Goal: Information Seeking & Learning: Find specific fact

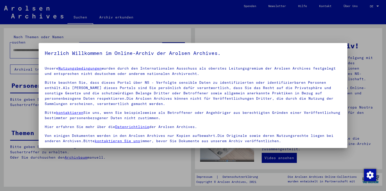
scroll to position [41, 0]
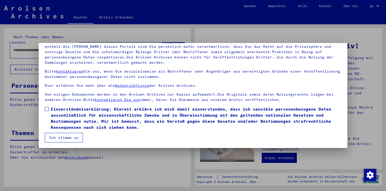
click at [47, 109] on span at bounding box center [47, 109] width 4 height 4
click at [63, 136] on button "Ich stimme zu" at bounding box center [64, 138] width 38 height 10
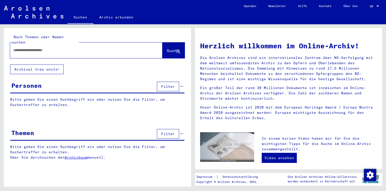
click at [41, 48] on input "text" at bounding box center [80, 50] width 134 height 5
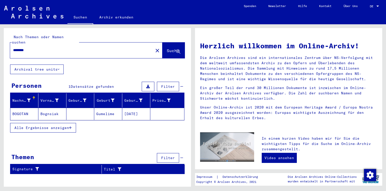
click at [82, 109] on mat-cell at bounding box center [80, 114] width 28 height 12
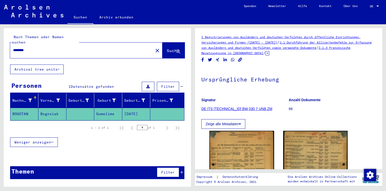
drag, startPoint x: 48, startPoint y: 46, endPoint x: 0, endPoint y: 41, distance: 48.5
click at [0, 41] on html "Suchen Archiv erkunden Spenden Newsletter Hilfe Kontakt Über Uns Suchen Archiv …" at bounding box center [193, 95] width 386 height 191
type input "**********"
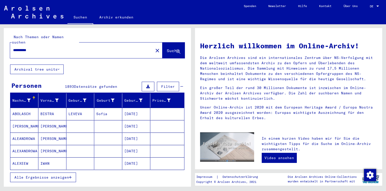
click at [28, 175] on span "Alle Ergebnisse anzeigen" at bounding box center [41, 177] width 55 height 5
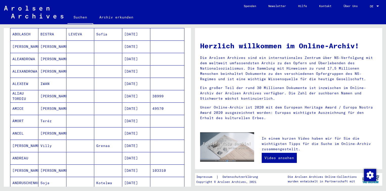
scroll to position [80, 0]
click at [82, 90] on mat-cell at bounding box center [80, 96] width 28 height 12
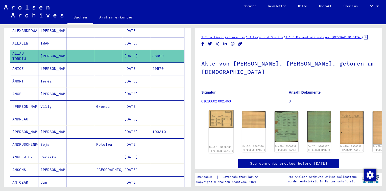
click at [224, 110] on img at bounding box center [221, 119] width 25 height 18
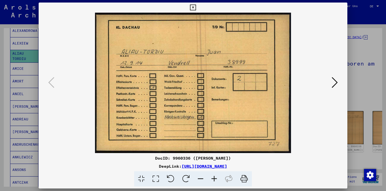
click at [196, 8] on button at bounding box center [193, 8] width 9 height 10
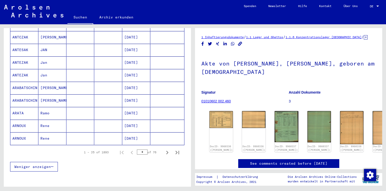
scroll to position [280, 0]
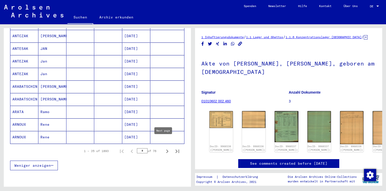
click at [164, 148] on icon "Next page" at bounding box center [167, 151] width 7 height 7
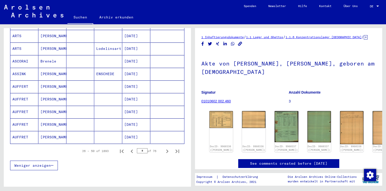
click at [164, 148] on icon "Next page" at bounding box center [167, 151] width 7 height 7
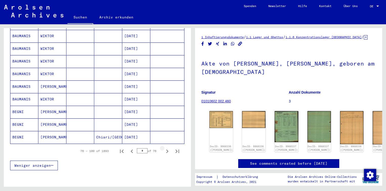
click at [164, 148] on icon "Next page" at bounding box center [167, 151] width 7 height 7
type input "*"
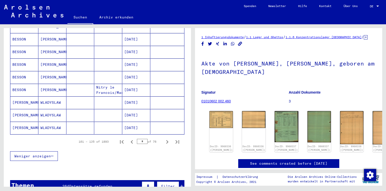
scroll to position [294, 0]
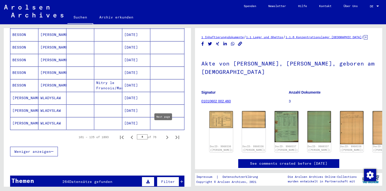
click at [166, 135] on icon "Next page" at bounding box center [167, 137] width 2 height 4
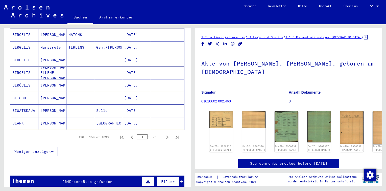
click at [166, 135] on icon "Next page" at bounding box center [167, 137] width 2 height 4
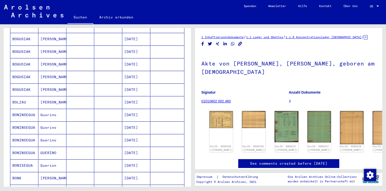
scroll to position [226, 0]
click at [95, 71] on mat-cell at bounding box center [108, 77] width 28 height 12
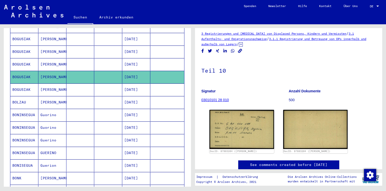
scroll to position [6, 0]
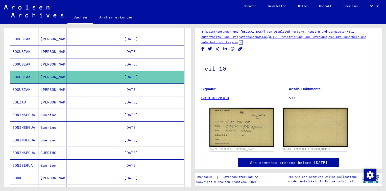
click at [94, 83] on mat-cell at bounding box center [108, 89] width 28 height 12
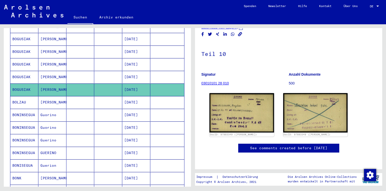
scroll to position [64, 0]
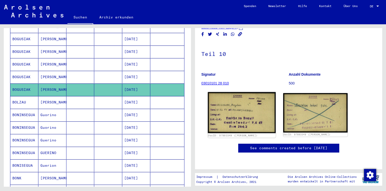
click at [239, 92] on img at bounding box center [242, 112] width 68 height 41
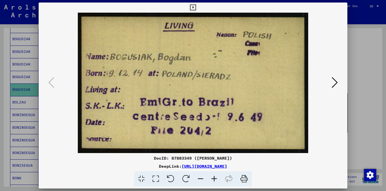
click at [336, 80] on icon at bounding box center [335, 82] width 6 height 12
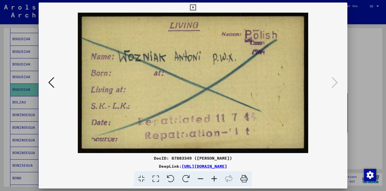
click at [194, 8] on icon at bounding box center [193, 8] width 6 height 6
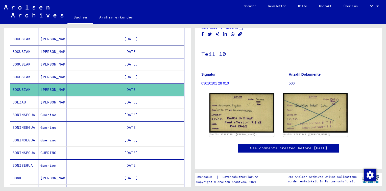
click at [103, 60] on mat-cell at bounding box center [108, 64] width 28 height 12
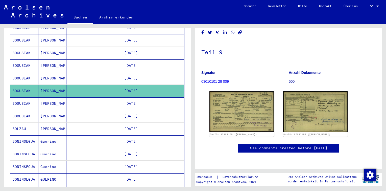
scroll to position [199, 0]
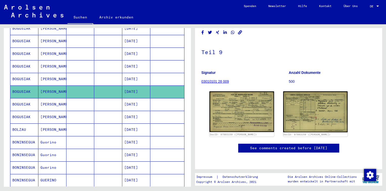
click at [95, 60] on mat-cell at bounding box center [108, 66] width 28 height 12
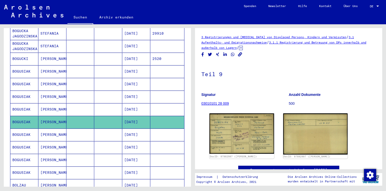
scroll to position [144, 0]
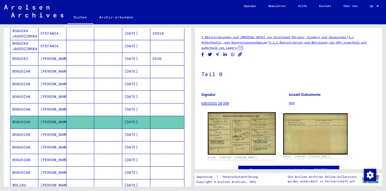
click at [231, 122] on img at bounding box center [242, 133] width 68 height 42
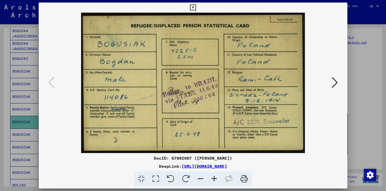
click at [336, 83] on icon at bounding box center [335, 82] width 6 height 12
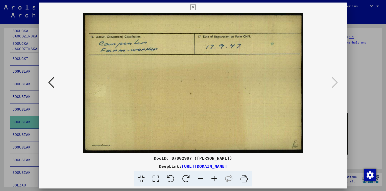
click at [194, 7] on icon at bounding box center [193, 8] width 6 height 6
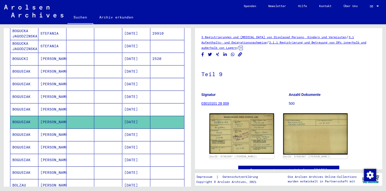
click at [123, 104] on mat-cell "[DATE]" at bounding box center [136, 109] width 28 height 12
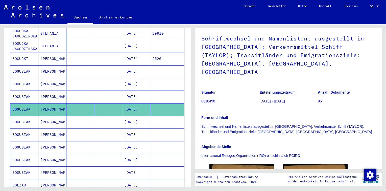
click at [84, 90] on mat-cell at bounding box center [80, 96] width 28 height 12
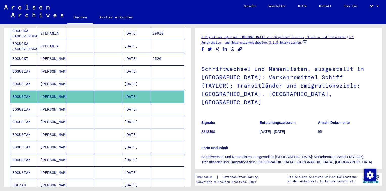
click at [88, 78] on mat-cell at bounding box center [80, 84] width 28 height 12
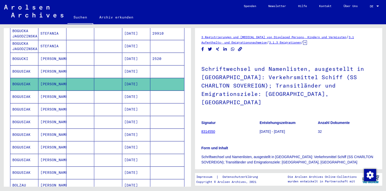
click at [88, 67] on mat-cell at bounding box center [80, 71] width 28 height 12
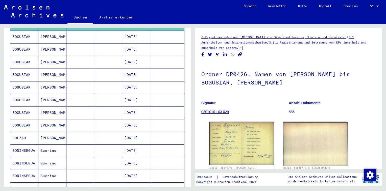
click at [118, 119] on mat-cell at bounding box center [108, 125] width 28 height 12
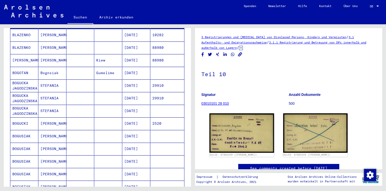
click at [128, 130] on mat-cell "[DATE]" at bounding box center [136, 136] width 28 height 12
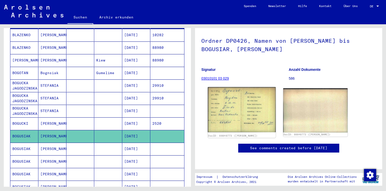
click at [223, 94] on img at bounding box center [242, 109] width 68 height 45
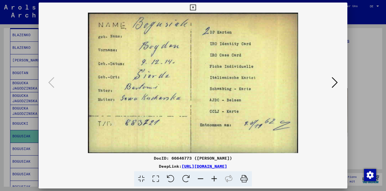
click at [336, 82] on icon at bounding box center [335, 82] width 6 height 12
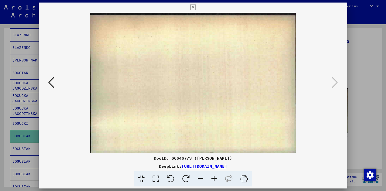
click at [195, 8] on icon at bounding box center [193, 8] width 6 height 6
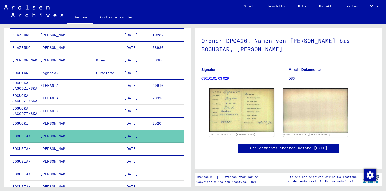
click at [135, 143] on mat-cell "[DATE]" at bounding box center [136, 149] width 28 height 12
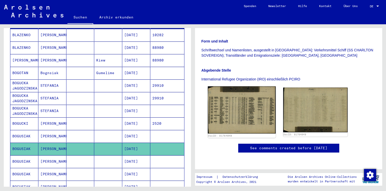
click at [216, 86] on img at bounding box center [242, 109] width 68 height 47
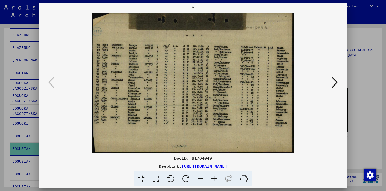
click at [193, 6] on icon at bounding box center [193, 8] width 6 height 6
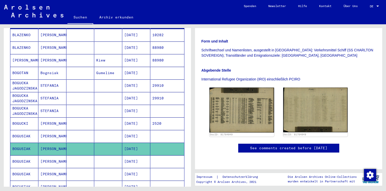
click at [125, 158] on mat-cell "[DATE]" at bounding box center [136, 161] width 28 height 12
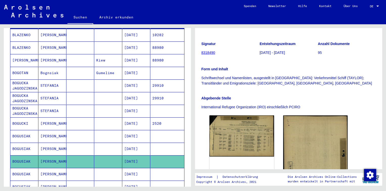
scroll to position [167, 0]
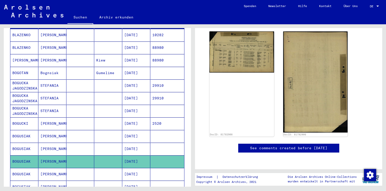
click at [133, 168] on mat-cell "[DATE]" at bounding box center [136, 174] width 28 height 12
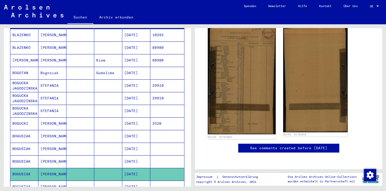
click at [230, 44] on img at bounding box center [242, 79] width 68 height 110
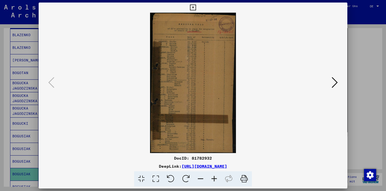
click at [213, 180] on icon at bounding box center [215, 178] width 14 height 15
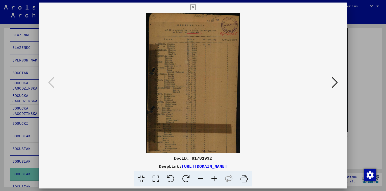
click at [213, 180] on icon at bounding box center [215, 178] width 14 height 15
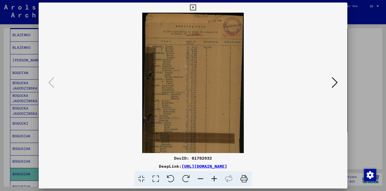
click at [213, 180] on icon at bounding box center [215, 178] width 14 height 15
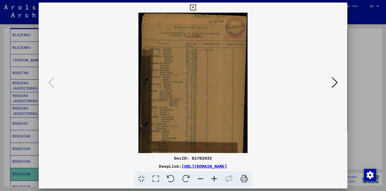
click at [213, 180] on icon at bounding box center [215, 178] width 14 height 15
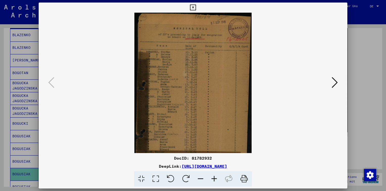
click at [213, 180] on icon at bounding box center [215, 178] width 14 height 15
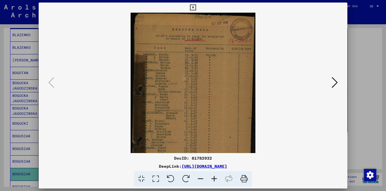
click at [213, 180] on icon at bounding box center [215, 178] width 14 height 15
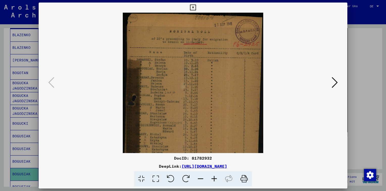
click at [213, 180] on icon at bounding box center [215, 178] width 14 height 15
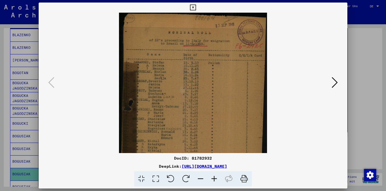
click at [213, 180] on icon at bounding box center [215, 178] width 14 height 15
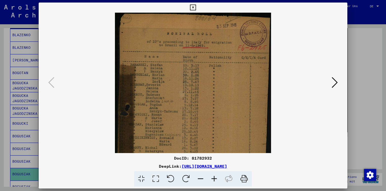
click at [213, 180] on icon at bounding box center [215, 178] width 14 height 15
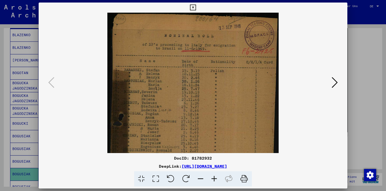
click at [213, 180] on icon at bounding box center [215, 178] width 14 height 15
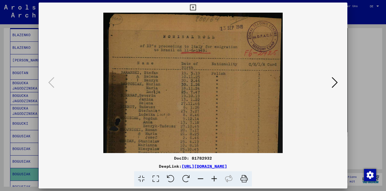
click at [213, 180] on icon at bounding box center [215, 178] width 14 height 15
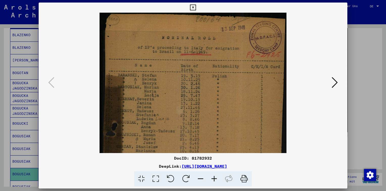
click at [213, 180] on icon at bounding box center [215, 178] width 14 height 15
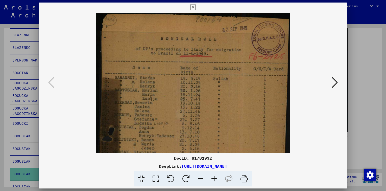
click at [213, 180] on icon at bounding box center [215, 178] width 14 height 15
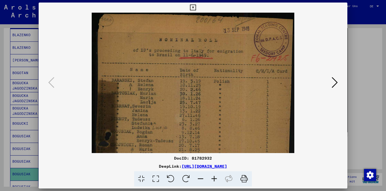
click at [213, 180] on icon at bounding box center [215, 178] width 14 height 15
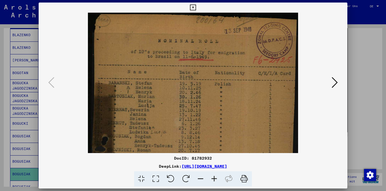
click at [213, 180] on icon at bounding box center [215, 178] width 14 height 15
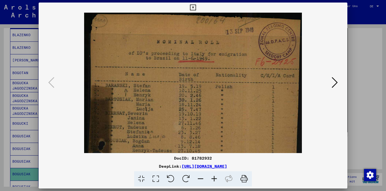
click at [213, 180] on icon at bounding box center [215, 178] width 14 height 15
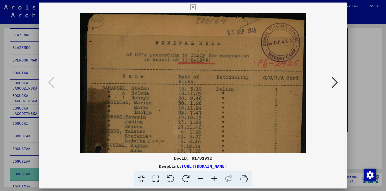
click at [213, 180] on icon at bounding box center [215, 178] width 14 height 15
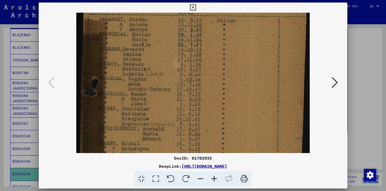
scroll to position [67, 0]
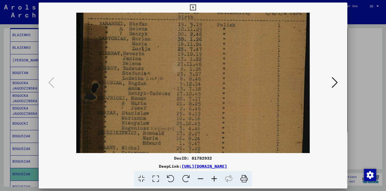
drag, startPoint x: 147, startPoint y: 129, endPoint x: 110, endPoint y: 65, distance: 74.1
click at [110, 65] on img at bounding box center [193, 136] width 234 height 380
click at [192, 8] on icon at bounding box center [193, 8] width 6 height 6
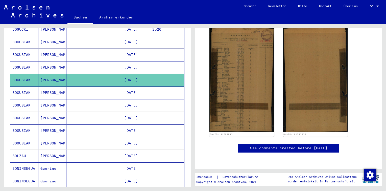
scroll to position [173, 0]
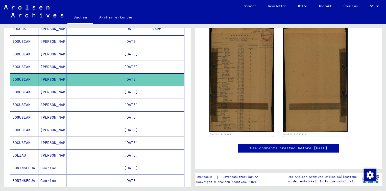
click at [86, 99] on mat-cell at bounding box center [80, 105] width 28 height 12
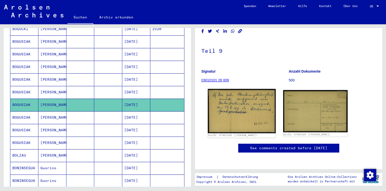
scroll to position [79, 0]
click at [232, 89] on img at bounding box center [242, 111] width 68 height 44
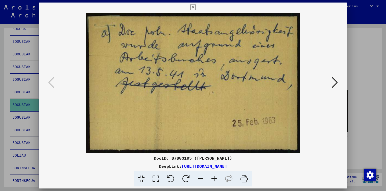
click at [334, 81] on icon at bounding box center [335, 82] width 6 height 12
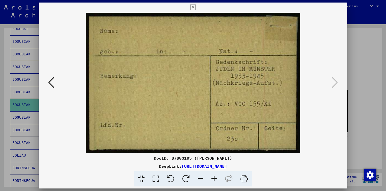
drag, startPoint x: 229, startPoint y: 70, endPoint x: 200, endPoint y: 40, distance: 40.8
click at [200, 40] on img at bounding box center [193, 83] width 275 height 140
click at [192, 9] on icon at bounding box center [193, 8] width 6 height 6
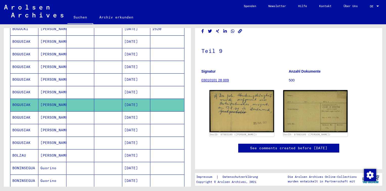
click at [133, 86] on mat-cell "[DATE]" at bounding box center [136, 92] width 28 height 12
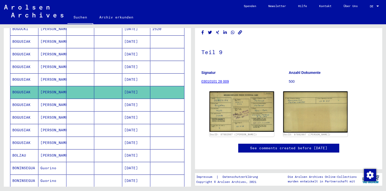
scroll to position [77, 0]
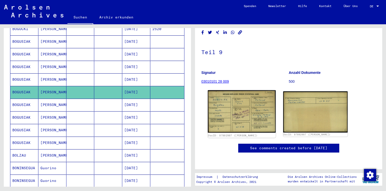
click at [235, 90] on img at bounding box center [242, 111] width 68 height 42
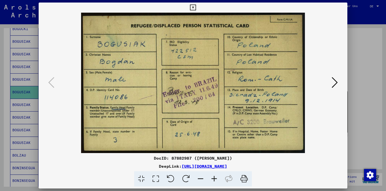
drag, startPoint x: 202, startPoint y: 51, endPoint x: 169, endPoint y: 16, distance: 47.9
click at [169, 16] on img at bounding box center [193, 83] width 275 height 140
click at [194, 8] on icon at bounding box center [193, 8] width 6 height 6
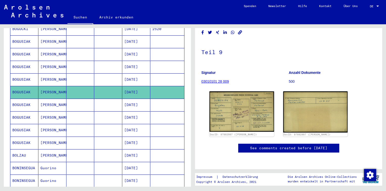
click at [134, 111] on mat-cell "[DATE]" at bounding box center [136, 117] width 28 height 12
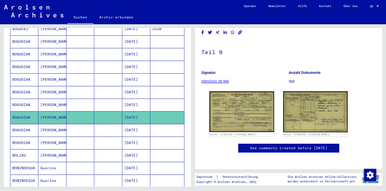
scroll to position [59, 0]
click at [135, 125] on mat-cell "[DATE]" at bounding box center [136, 130] width 28 height 12
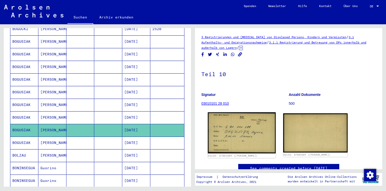
click at [212, 134] on img at bounding box center [242, 132] width 68 height 41
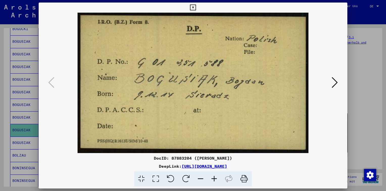
click at [195, 8] on icon at bounding box center [193, 8] width 6 height 6
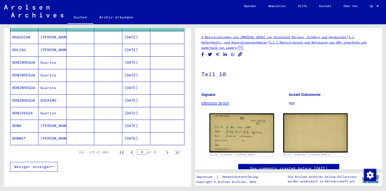
scroll to position [280, 0]
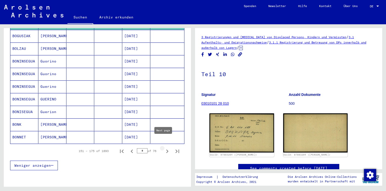
click at [164, 148] on icon "Next page" at bounding box center [167, 151] width 7 height 7
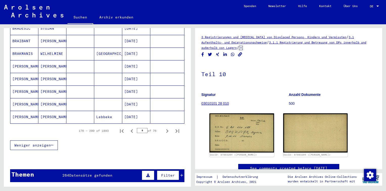
scroll to position [301, 0]
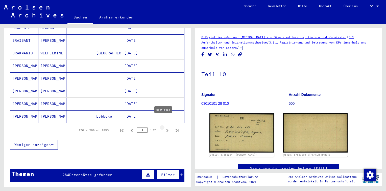
click at [164, 127] on icon "Next page" at bounding box center [167, 130] width 7 height 7
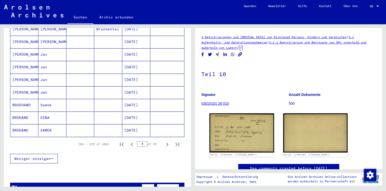
scroll to position [288, 0]
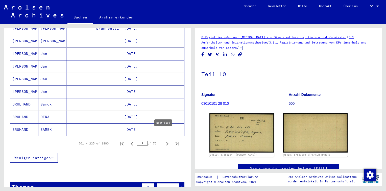
click at [164, 140] on icon "Next page" at bounding box center [167, 143] width 7 height 7
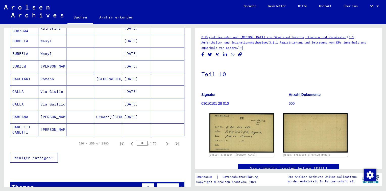
click at [164, 140] on icon "Next page" at bounding box center [167, 143] width 7 height 7
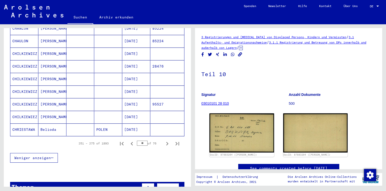
click at [164, 140] on icon "Next page" at bounding box center [167, 143] width 7 height 7
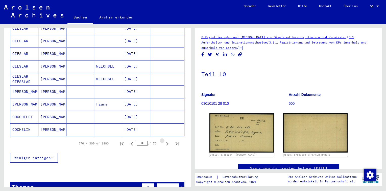
click at [164, 140] on icon "Next page" at bounding box center [167, 143] width 7 height 7
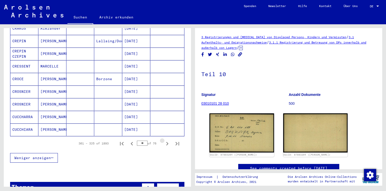
click at [164, 140] on icon "Next page" at bounding box center [167, 143] width 7 height 7
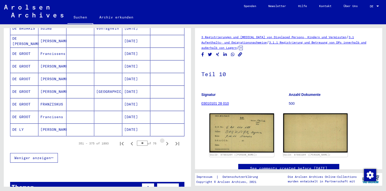
click at [164, 140] on icon "Next page" at bounding box center [167, 143] width 7 height 7
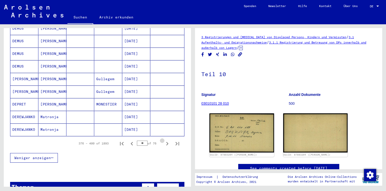
click at [164, 140] on icon "Next page" at bounding box center [167, 143] width 7 height 7
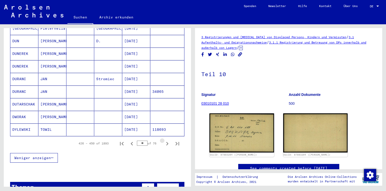
click at [164, 140] on icon "Next page" at bounding box center [167, 143] width 7 height 7
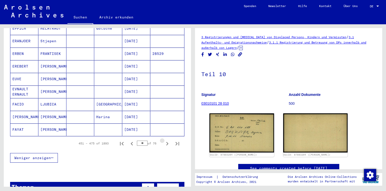
click at [164, 140] on icon "Next page" at bounding box center [167, 143] width 7 height 7
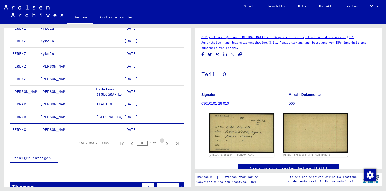
click at [164, 140] on icon "Next page" at bounding box center [167, 143] width 7 height 7
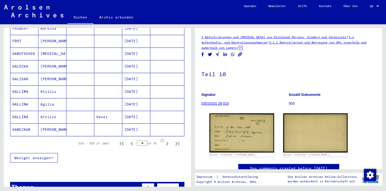
click at [164, 140] on icon "Next page" at bounding box center [167, 143] width 7 height 7
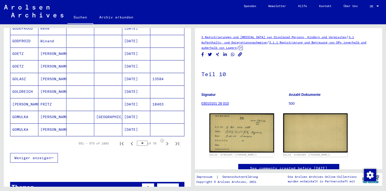
click at [164, 140] on icon "Next page" at bounding box center [167, 143] width 7 height 7
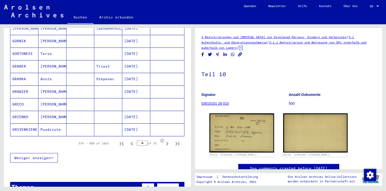
click at [164, 140] on icon "Next page" at bounding box center [167, 143] width 7 height 7
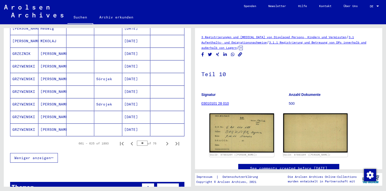
click at [164, 140] on icon "Next page" at bounding box center [167, 143] width 7 height 7
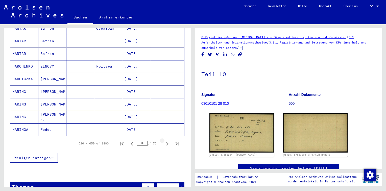
click at [164, 140] on icon "Next page" at bounding box center [167, 143] width 7 height 7
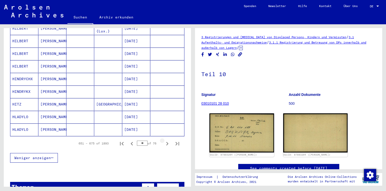
click at [164, 140] on icon "Next page" at bounding box center [167, 143] width 7 height 7
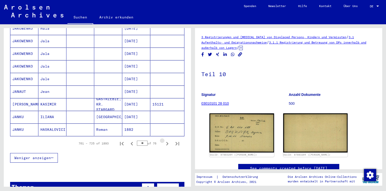
click at [164, 140] on icon "Next page" at bounding box center [167, 143] width 7 height 7
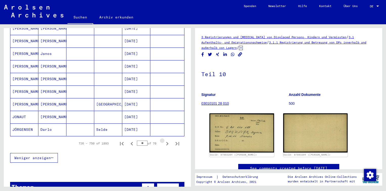
click at [164, 140] on icon "Next page" at bounding box center [167, 143] width 7 height 7
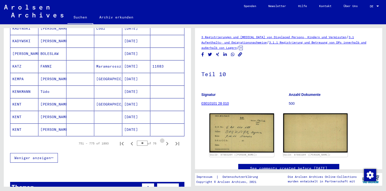
click at [164, 140] on icon "Next page" at bounding box center [167, 143] width 7 height 7
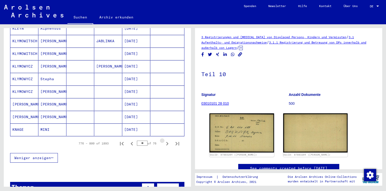
click at [164, 140] on icon "Next page" at bounding box center [167, 143] width 7 height 7
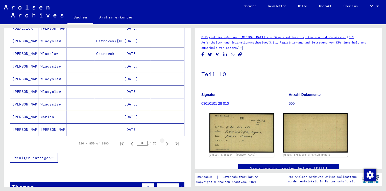
click at [164, 140] on icon "Next page" at bounding box center [167, 143] width 7 height 7
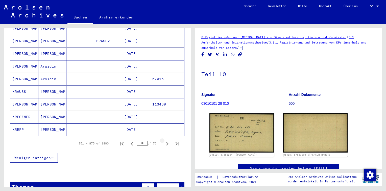
click at [164, 140] on icon "Next page" at bounding box center [167, 143] width 7 height 7
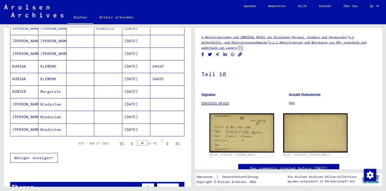
click at [164, 140] on icon "Next page" at bounding box center [167, 143] width 7 height 7
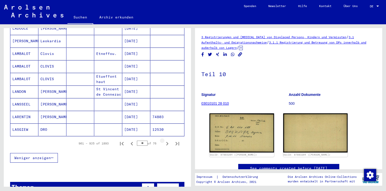
click at [164, 140] on icon "Next page" at bounding box center [167, 143] width 7 height 7
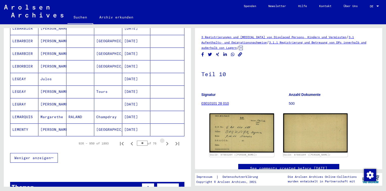
click at [164, 140] on icon "Next page" at bounding box center [167, 143] width 7 height 7
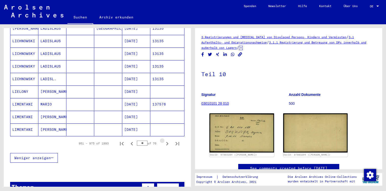
click at [164, 140] on icon "Next page" at bounding box center [167, 143] width 7 height 7
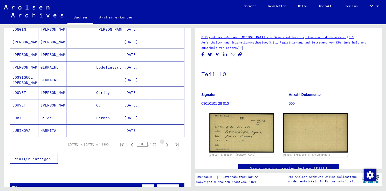
scroll to position [289, 0]
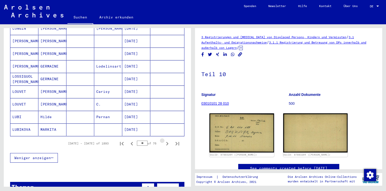
click at [164, 140] on icon "Next page" at bounding box center [167, 143] width 7 height 7
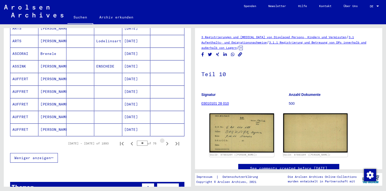
click at [164, 140] on icon "Next page" at bounding box center [167, 143] width 7 height 7
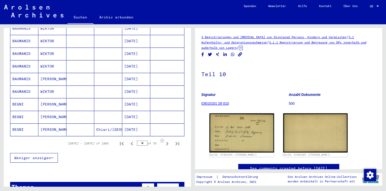
click at [164, 140] on icon "Next page" at bounding box center [167, 143] width 7 height 7
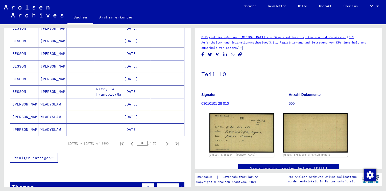
click at [164, 140] on icon "Next page" at bounding box center [167, 143] width 7 height 7
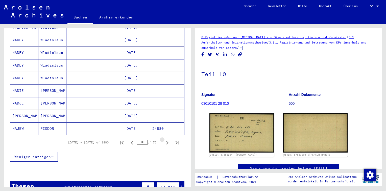
click at [164, 139] on icon "Next page" at bounding box center [167, 142] width 7 height 7
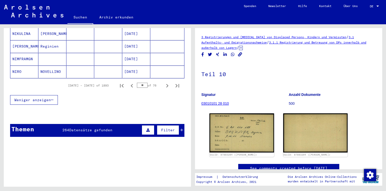
scroll to position [346, 0]
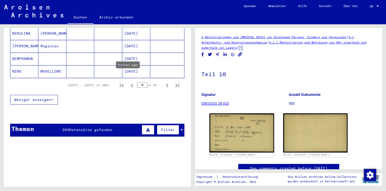
click at [131, 84] on icon "Previous page" at bounding box center [132, 86] width 2 height 4
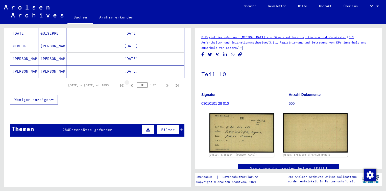
click at [131, 84] on icon "Previous page" at bounding box center [132, 86] width 2 height 4
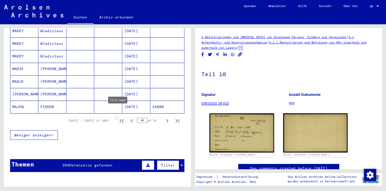
click at [118, 117] on icon "First page" at bounding box center [121, 120] width 7 height 7
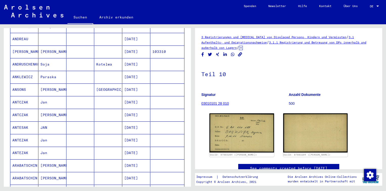
scroll to position [325, 0]
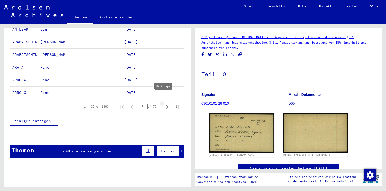
click at [164, 103] on icon "Next page" at bounding box center [167, 106] width 7 height 7
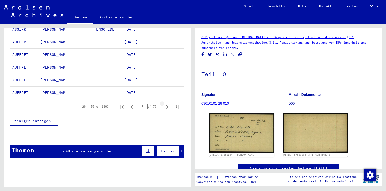
click at [164, 103] on icon "Next page" at bounding box center [167, 106] width 7 height 7
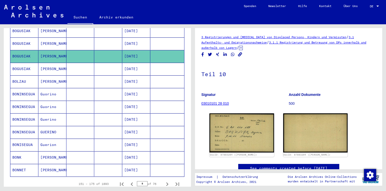
scroll to position [314, 0]
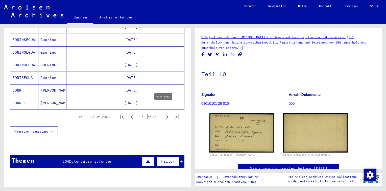
click at [164, 114] on icon "Next page" at bounding box center [167, 117] width 7 height 7
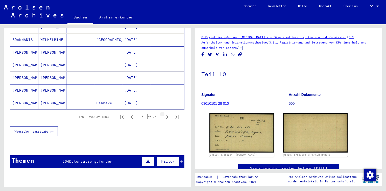
click at [164, 114] on icon "Next page" at bounding box center [167, 117] width 7 height 7
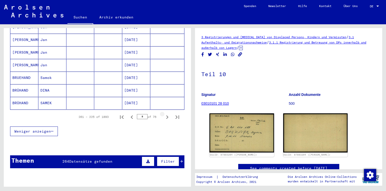
click at [164, 114] on icon "Next page" at bounding box center [167, 117] width 7 height 7
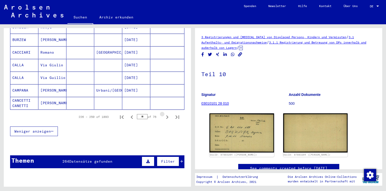
click at [164, 114] on icon "Next page" at bounding box center [167, 117] width 7 height 7
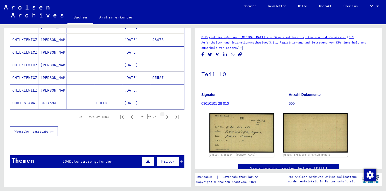
click at [164, 114] on icon "Next page" at bounding box center [167, 117] width 7 height 7
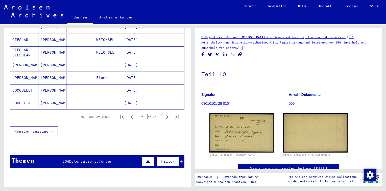
click at [164, 114] on icon "Next page" at bounding box center [167, 117] width 7 height 7
type input "**"
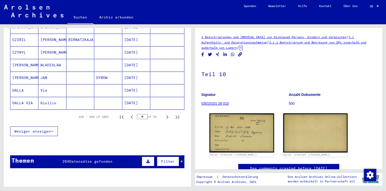
click at [107, 155] on div "Themen 264 Datensätze gefunden Filter" at bounding box center [97, 161] width 174 height 13
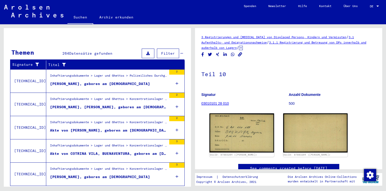
scroll to position [427, 0]
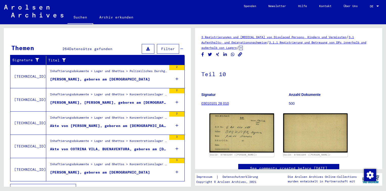
click at [65, 184] on button "Alle Ergebnisse anzeigen" at bounding box center [43, 189] width 66 height 10
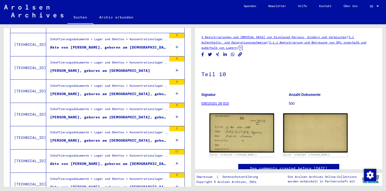
scroll to position [548, 0]
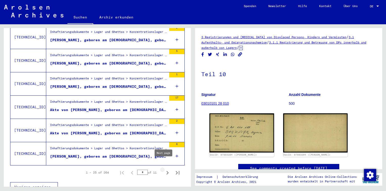
click at [167, 171] on icon "Next page" at bounding box center [168, 173] width 2 height 4
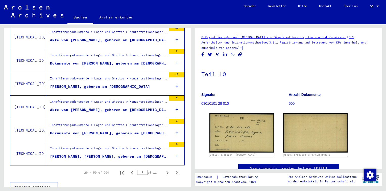
click at [167, 171] on icon "Next page" at bounding box center [168, 173] width 2 height 4
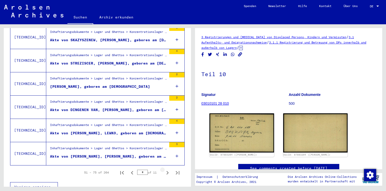
click at [167, 171] on icon "Next page" at bounding box center [168, 173] width 2 height 4
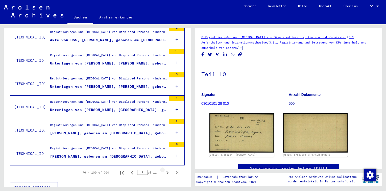
click at [167, 171] on icon "Next page" at bounding box center [168, 173] width 2 height 4
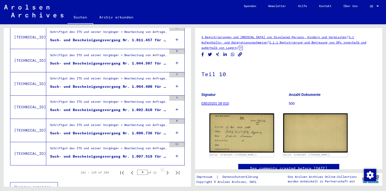
click at [167, 171] on icon "Next page" at bounding box center [168, 173] width 2 height 4
type input "*"
click at [176, 149] on icon at bounding box center [177, 156] width 3 height 18
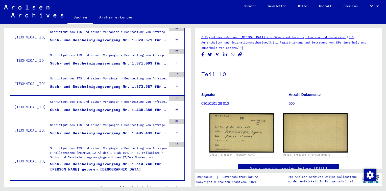
click at [176, 124] on icon at bounding box center [177, 133] width 3 height 18
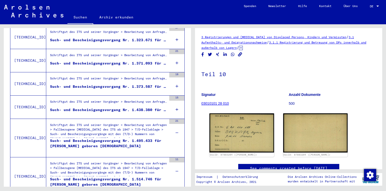
click at [176, 101] on icon at bounding box center [177, 110] width 3 height 18
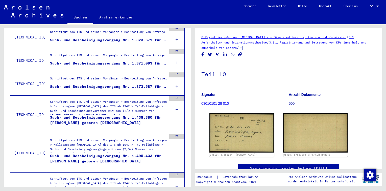
click at [176, 78] on icon at bounding box center [177, 86] width 3 height 18
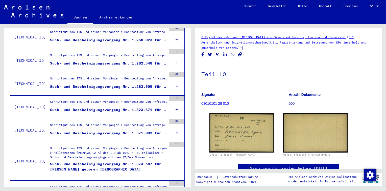
scroll to position [477, 0]
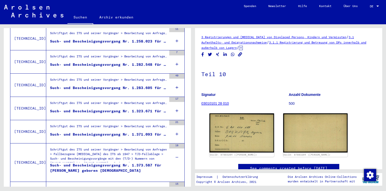
click at [176, 126] on icon at bounding box center [177, 134] width 3 height 18
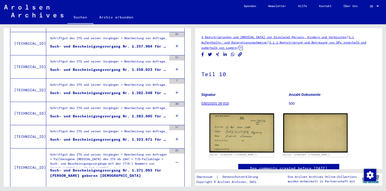
scroll to position [448, 0]
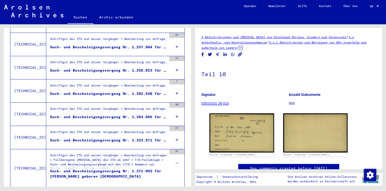
click at [176, 133] on icon at bounding box center [177, 140] width 3 height 18
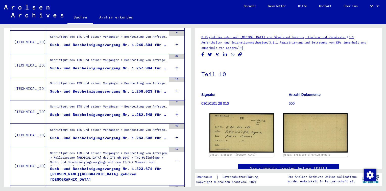
scroll to position [427, 0]
click at [176, 131] on icon at bounding box center [177, 138] width 3 height 18
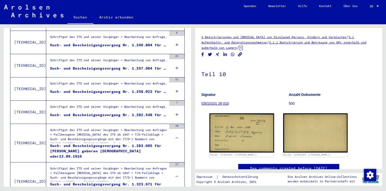
scroll to position [404, 0]
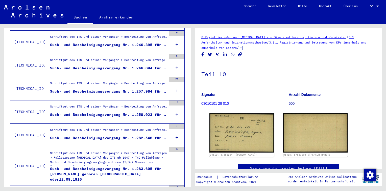
click at [176, 130] on icon at bounding box center [177, 138] width 3 height 18
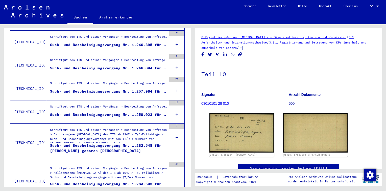
click at [176, 107] on icon at bounding box center [177, 114] width 3 height 18
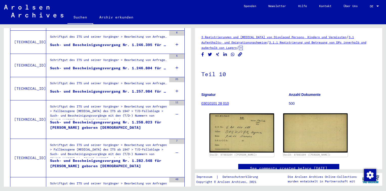
scroll to position [369, 0]
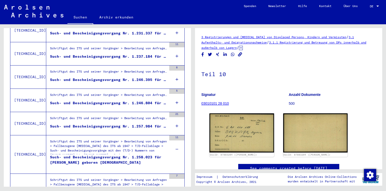
click at [176, 119] on icon at bounding box center [177, 126] width 3 height 18
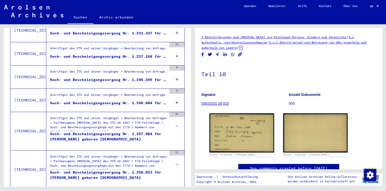
click at [170, 93] on div "5" at bounding box center [176, 100] width 15 height 23
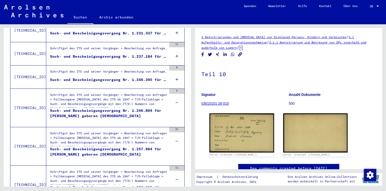
click at [171, 71] on div "Weniger anzeigen" at bounding box center [97, 76] width 174 height 15
click at [173, 72] on div "Weniger anzeigen" at bounding box center [97, 76] width 174 height 15
click at [150, 77] on div "Such- und Bescheinigungsvorgang Nr. 1.246.395 für [PERSON_NAME] geboren [DEMOGR…" at bounding box center [108, 79] width 117 height 5
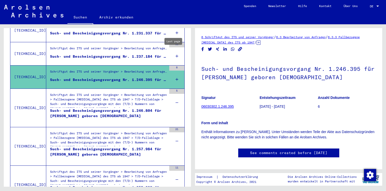
click at [175, 57] on button "Last page" at bounding box center [177, 62] width 10 height 10
type input "**"
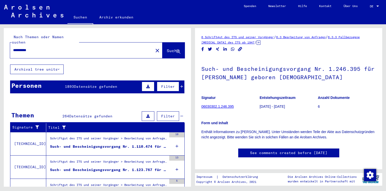
drag, startPoint x: 43, startPoint y: 46, endPoint x: 0, endPoint y: 42, distance: 43.6
click at [0, 44] on html "**********" at bounding box center [193, 95] width 386 height 191
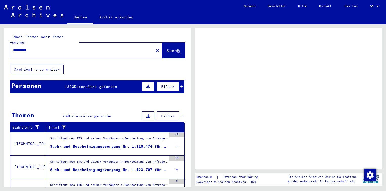
type input "*"
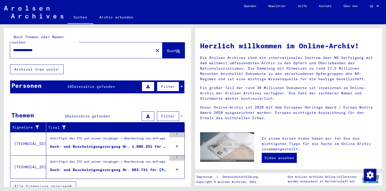
click at [173, 145] on mat-cell at bounding box center [167, 151] width 34 height 12
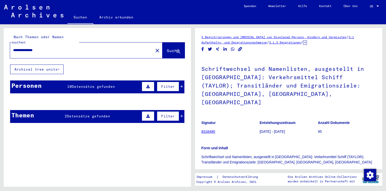
click at [107, 110] on mat-cell at bounding box center [108, 114] width 28 height 12
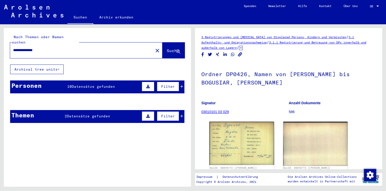
click at [110, 80] on div "Personen 10 Datensätze gefunden Filter" at bounding box center [97, 86] width 174 height 13
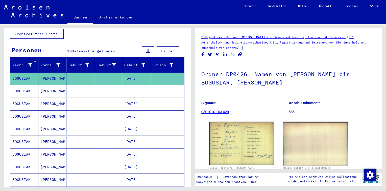
scroll to position [38, 0]
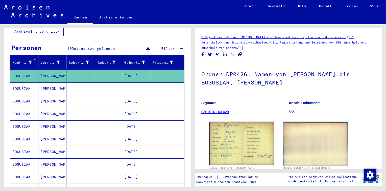
click at [115, 82] on mat-cell at bounding box center [108, 88] width 28 height 12
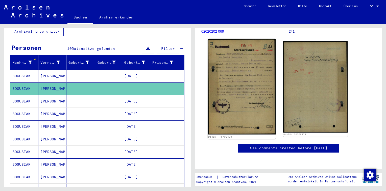
click at [232, 57] on img at bounding box center [242, 87] width 68 height 96
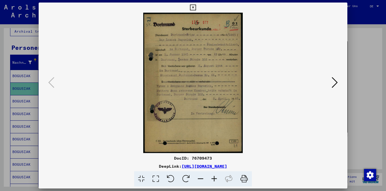
click at [215, 180] on icon at bounding box center [215, 178] width 14 height 15
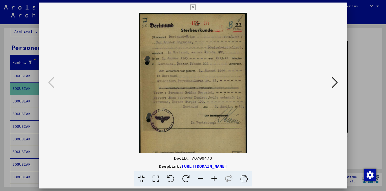
click at [215, 180] on icon at bounding box center [215, 178] width 14 height 15
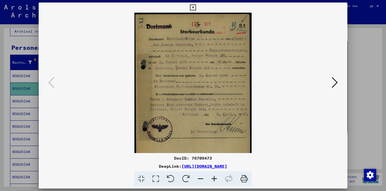
click at [215, 180] on icon at bounding box center [215, 178] width 14 height 15
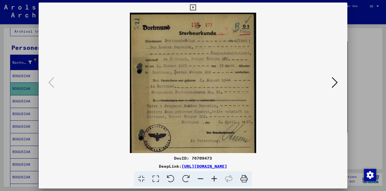
click at [215, 180] on icon at bounding box center [215, 178] width 14 height 15
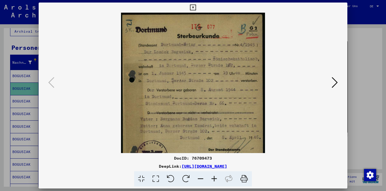
click at [215, 180] on icon at bounding box center [215, 178] width 14 height 15
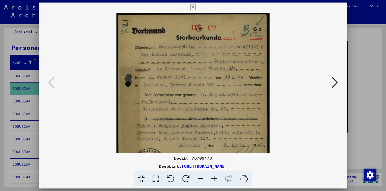
click at [215, 180] on icon at bounding box center [215, 178] width 14 height 15
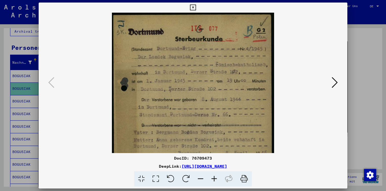
click at [215, 180] on icon at bounding box center [215, 178] width 14 height 15
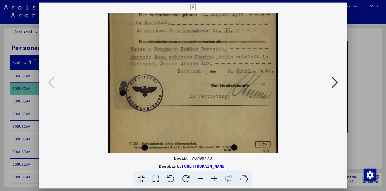
scroll to position [101, 0]
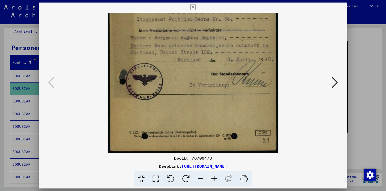
drag, startPoint x: 185, startPoint y: 106, endPoint x: 110, endPoint y: -11, distance: 138.8
click at [110, 0] on html "**********" at bounding box center [193, 95] width 386 height 191
click at [192, 8] on icon at bounding box center [193, 8] width 6 height 6
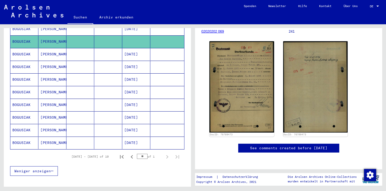
scroll to position [86, 0]
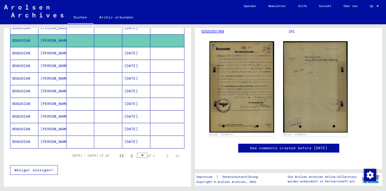
click at [99, 137] on mat-cell at bounding box center [108, 141] width 28 height 12
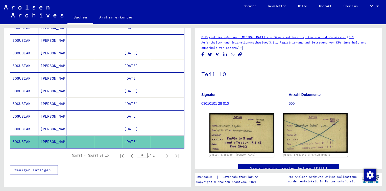
click at [110, 123] on mat-cell at bounding box center [108, 129] width 28 height 12
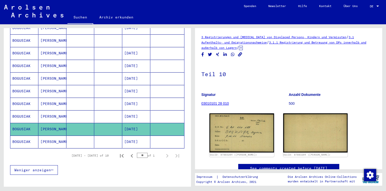
click at [110, 112] on mat-cell at bounding box center [108, 116] width 28 height 12
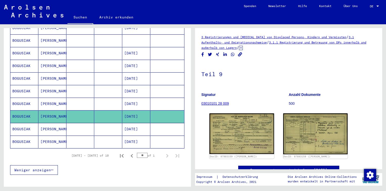
click at [109, 100] on mat-cell at bounding box center [108, 104] width 28 height 12
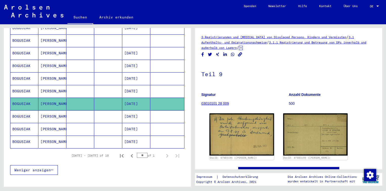
click at [109, 89] on mat-cell at bounding box center [108, 91] width 28 height 12
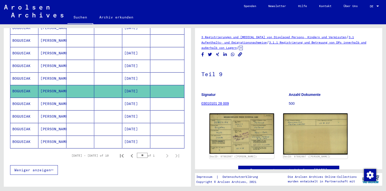
click at [111, 75] on mat-cell at bounding box center [108, 78] width 28 height 12
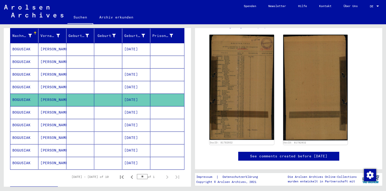
scroll to position [160, 0]
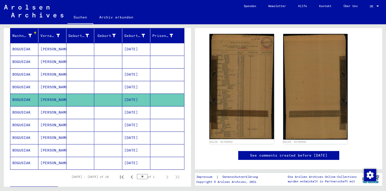
click at [122, 82] on mat-cell "[DATE]" at bounding box center [136, 87] width 28 height 12
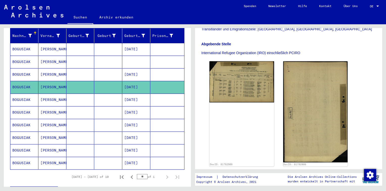
scroll to position [133, 0]
click at [118, 68] on mat-cell at bounding box center [108, 74] width 28 height 12
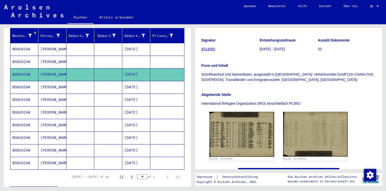
click at [138, 57] on mat-cell at bounding box center [136, 62] width 28 height 12
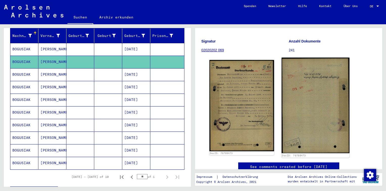
click at [304, 73] on img at bounding box center [316, 106] width 68 height 96
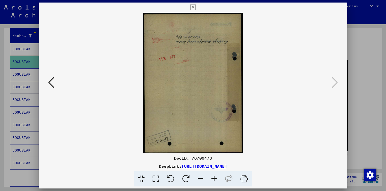
click at [194, 8] on icon at bounding box center [193, 8] width 6 height 6
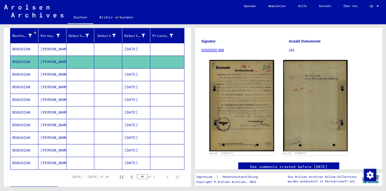
click at [107, 46] on mat-cell at bounding box center [108, 49] width 28 height 12
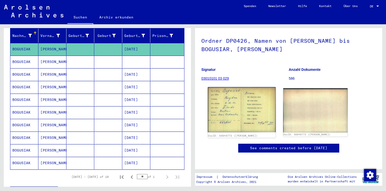
click at [228, 94] on img at bounding box center [242, 109] width 68 height 45
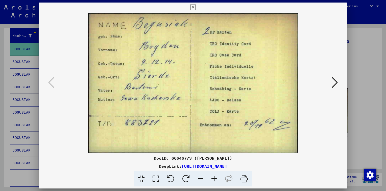
click at [193, 6] on icon at bounding box center [193, 8] width 6 height 6
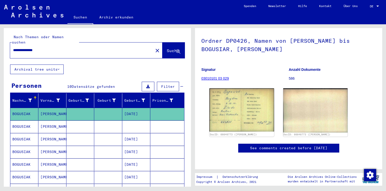
drag, startPoint x: 28, startPoint y: 45, endPoint x: 0, endPoint y: 40, distance: 28.1
click at [0, 40] on html "**********" at bounding box center [193, 95] width 386 height 191
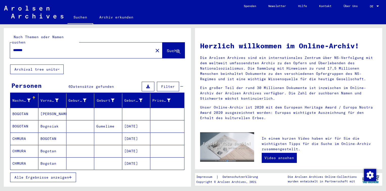
click at [62, 175] on span "Alle Ergebnisse anzeigen" at bounding box center [41, 177] width 55 height 5
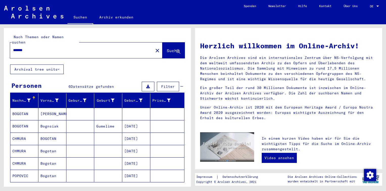
click at [94, 121] on mat-cell "Gumelime" at bounding box center [108, 126] width 28 height 12
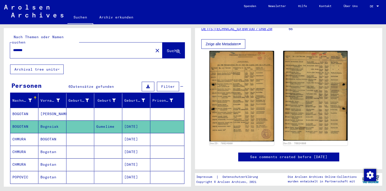
scroll to position [80, 0]
click at [94, 108] on mat-cell at bounding box center [108, 114] width 28 height 12
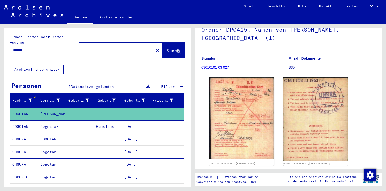
scroll to position [75, 0]
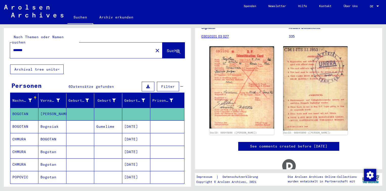
click at [139, 121] on mat-cell "[DATE]" at bounding box center [136, 126] width 28 height 12
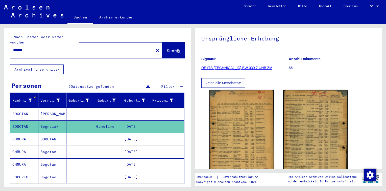
scroll to position [43, 0]
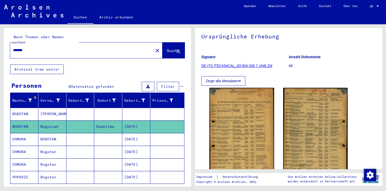
click at [37, 48] on input "*******" at bounding box center [81, 50] width 137 height 5
type input "**********"
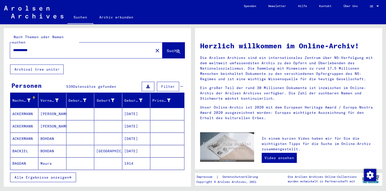
click at [59, 175] on span "Alle Ergebnisse anzeigen" at bounding box center [41, 177] width 55 height 5
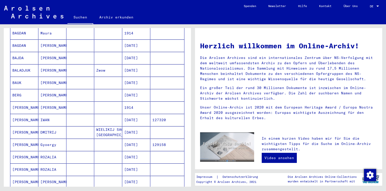
scroll to position [143, 0]
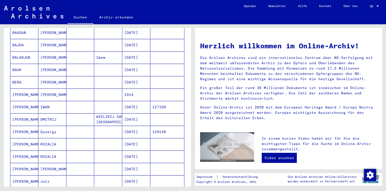
click at [79, 115] on mat-cell at bounding box center [80, 119] width 28 height 12
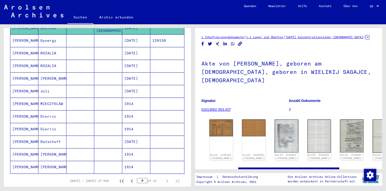
scroll to position [252, 0]
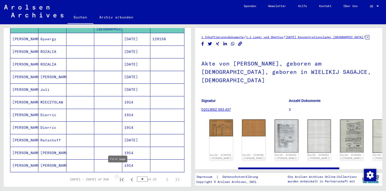
click at [120, 178] on icon "First page" at bounding box center [122, 180] width 4 height 4
click at [166, 178] on icon "Next page" at bounding box center [167, 180] width 2 height 4
type input "*"
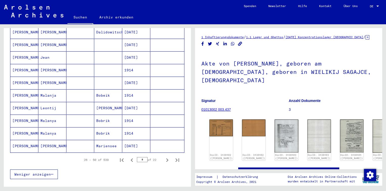
scroll to position [273, 0]
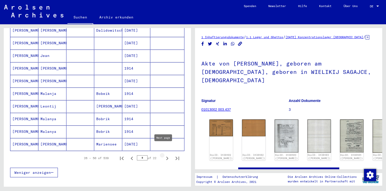
click at [164, 155] on icon "Next page" at bounding box center [167, 158] width 7 height 7
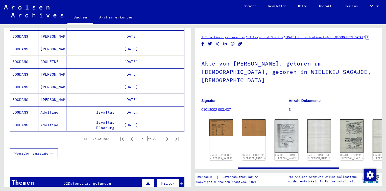
scroll to position [292, 0]
click at [164, 135] on icon "Next page" at bounding box center [167, 138] width 7 height 7
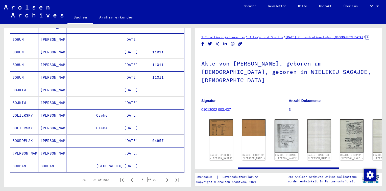
scroll to position [252, 0]
click at [114, 135] on mat-cell at bounding box center [108, 140] width 28 height 12
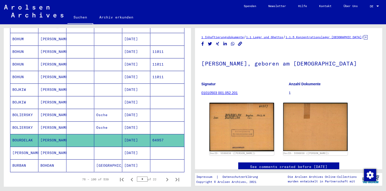
scroll to position [51, 0]
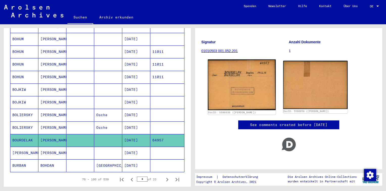
click at [253, 68] on img at bounding box center [242, 84] width 68 height 51
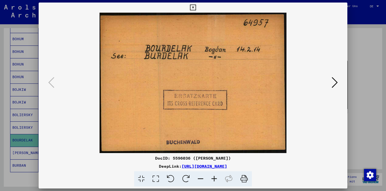
click at [335, 83] on icon at bounding box center [335, 82] width 6 height 12
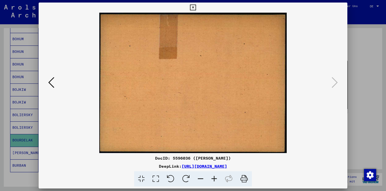
click at [193, 11] on button at bounding box center [193, 8] width 9 height 10
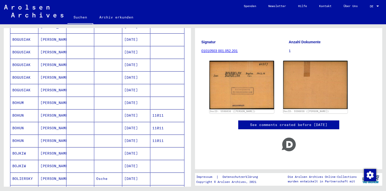
scroll to position [188, 0]
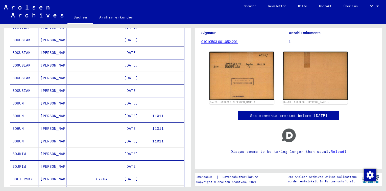
click at [100, 84] on mat-cell at bounding box center [108, 90] width 28 height 12
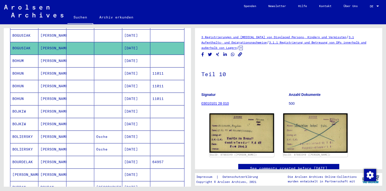
scroll to position [259, 0]
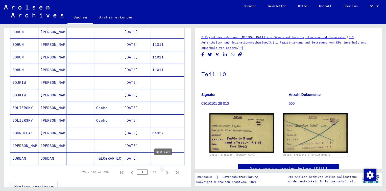
click at [164, 169] on icon "Next page" at bounding box center [167, 172] width 7 height 7
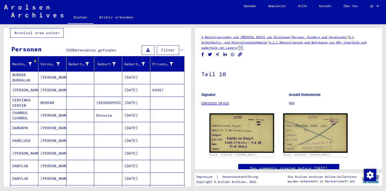
scroll to position [36, 0]
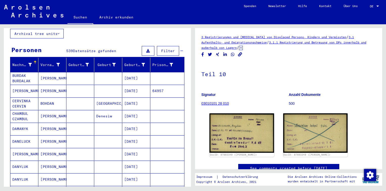
click at [99, 85] on mat-cell at bounding box center [108, 91] width 28 height 12
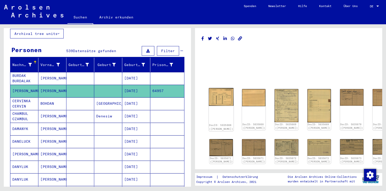
click at [216, 92] on img at bounding box center [221, 97] width 25 height 18
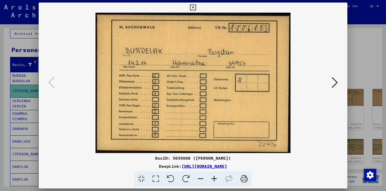
click at [335, 82] on icon at bounding box center [335, 82] width 6 height 12
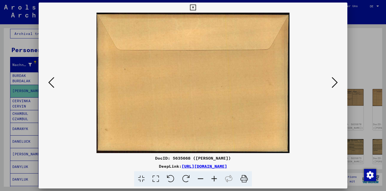
click at [335, 82] on icon at bounding box center [335, 82] width 6 height 12
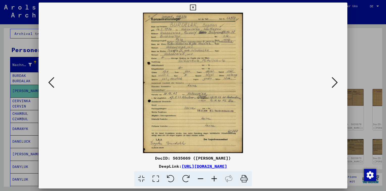
click at [335, 83] on icon at bounding box center [335, 82] width 6 height 12
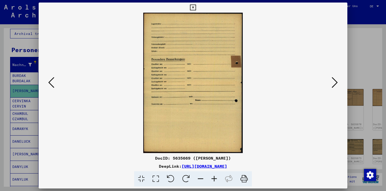
click at [335, 83] on icon at bounding box center [335, 82] width 6 height 12
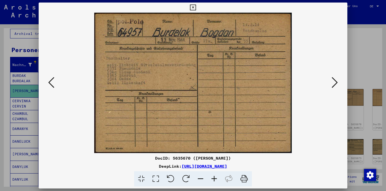
click at [335, 83] on icon at bounding box center [335, 82] width 6 height 12
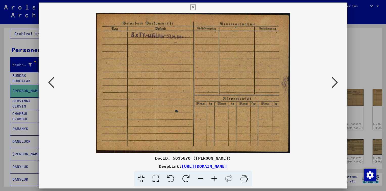
click at [335, 83] on icon at bounding box center [335, 82] width 6 height 12
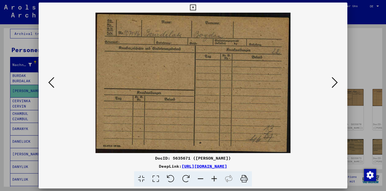
click at [335, 83] on icon at bounding box center [335, 82] width 6 height 12
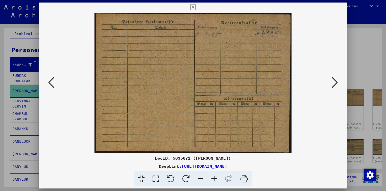
click at [335, 83] on icon at bounding box center [335, 82] width 6 height 12
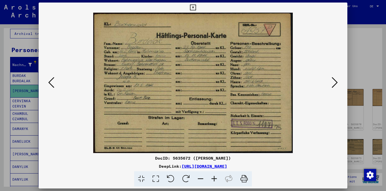
click at [335, 83] on icon at bounding box center [335, 82] width 6 height 12
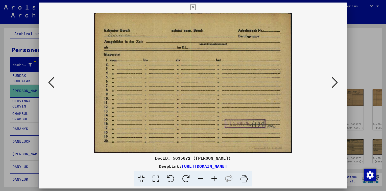
click at [335, 83] on icon at bounding box center [335, 82] width 6 height 12
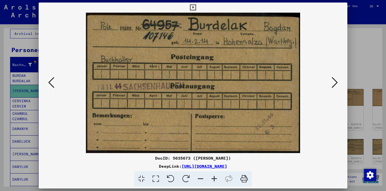
click at [335, 83] on icon at bounding box center [335, 82] width 6 height 12
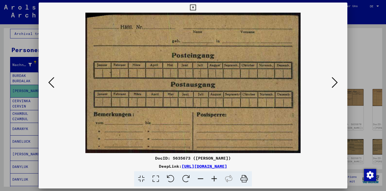
click at [335, 83] on icon at bounding box center [335, 82] width 6 height 12
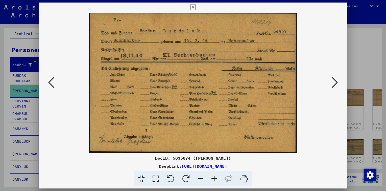
click at [335, 83] on icon at bounding box center [335, 82] width 6 height 12
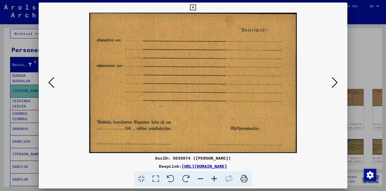
click at [335, 83] on icon at bounding box center [335, 82] width 6 height 12
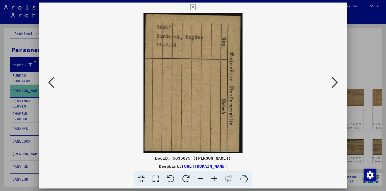
click at [335, 83] on icon at bounding box center [335, 82] width 6 height 12
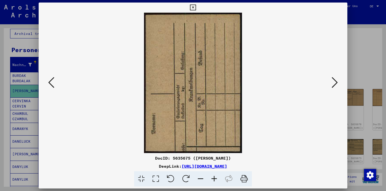
click at [335, 83] on icon at bounding box center [335, 82] width 6 height 12
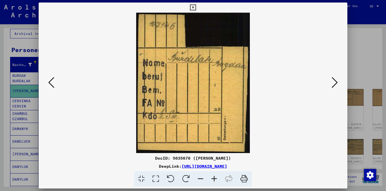
click at [335, 83] on icon at bounding box center [335, 82] width 6 height 12
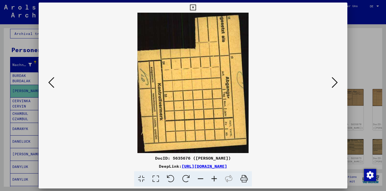
click at [335, 83] on icon at bounding box center [335, 82] width 6 height 12
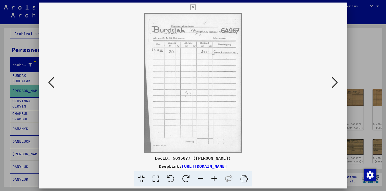
click at [335, 83] on icon at bounding box center [335, 82] width 6 height 12
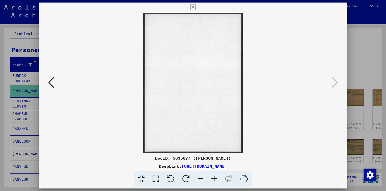
click at [192, 9] on icon at bounding box center [193, 8] width 6 height 6
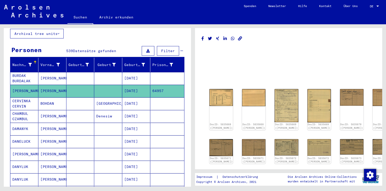
click at [90, 74] on mat-cell at bounding box center [80, 78] width 28 height 12
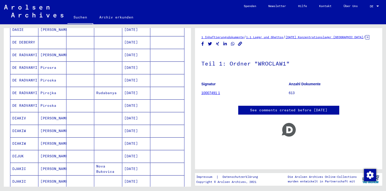
scroll to position [265, 0]
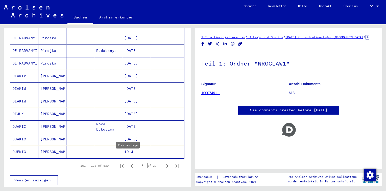
click at [128, 162] on icon "Previous page" at bounding box center [131, 165] width 7 height 7
type input "*"
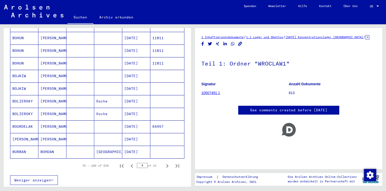
click at [92, 121] on mat-cell at bounding box center [80, 126] width 28 height 12
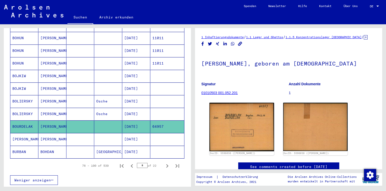
scroll to position [31, 0]
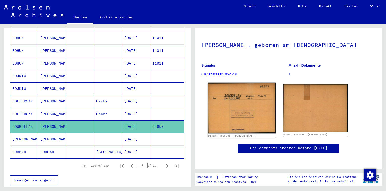
click at [238, 96] on img at bounding box center [242, 108] width 68 height 51
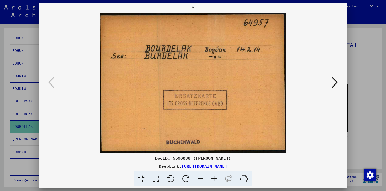
click at [194, 9] on icon at bounding box center [193, 8] width 6 height 6
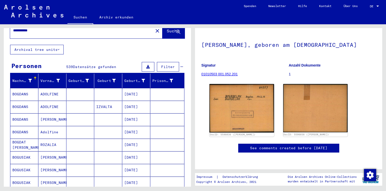
scroll to position [0, 0]
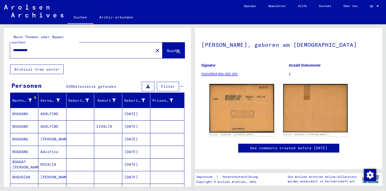
drag, startPoint x: 26, startPoint y: 46, endPoint x: 0, endPoint y: 38, distance: 26.8
click at [0, 39] on html "**********" at bounding box center [193, 95] width 386 height 191
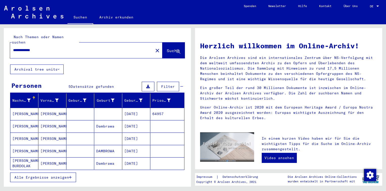
click at [49, 109] on mat-cell "[PERSON_NAME]" at bounding box center [52, 114] width 28 height 12
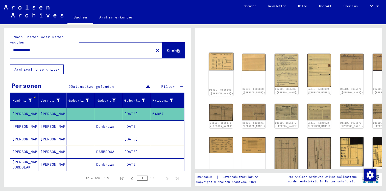
scroll to position [35, 0]
click at [141, 124] on mat-cell "[DATE]" at bounding box center [136, 126] width 28 height 12
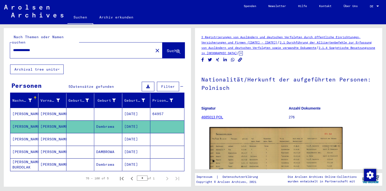
scroll to position [69, 0]
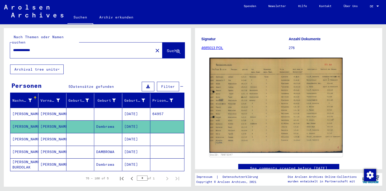
click at [158, 133] on mat-cell at bounding box center [167, 139] width 34 height 12
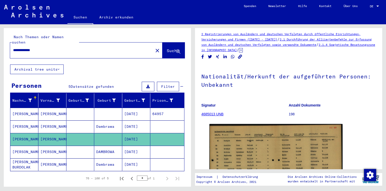
scroll to position [36, 0]
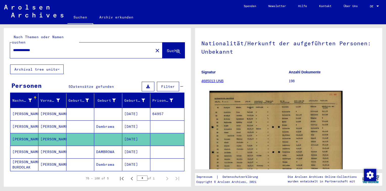
click at [91, 159] on mat-cell at bounding box center [80, 164] width 28 height 12
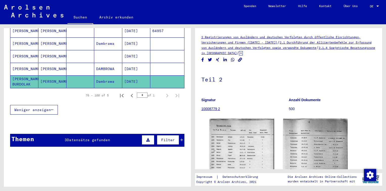
scroll to position [104, 0]
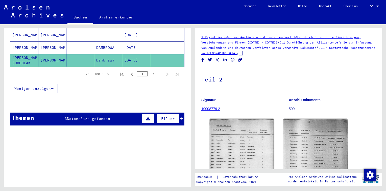
click at [86, 116] on span "Datensätze gefunden" at bounding box center [88, 118] width 43 height 5
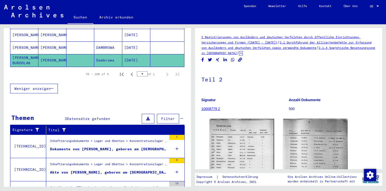
scroll to position [130, 0]
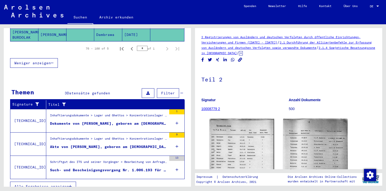
click at [123, 144] on div "Akte von [PERSON_NAME], geboren am [DEMOGRAPHIC_DATA]" at bounding box center [108, 146] width 117 height 5
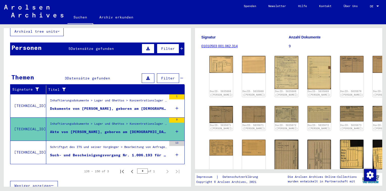
scroll to position [57, 0]
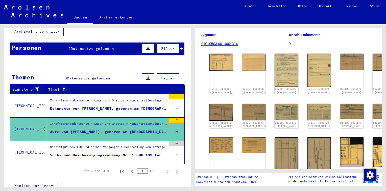
click at [171, 148] on div "Weniger anzeigen" at bounding box center [97, 154] width 174 height 15
click at [173, 149] on div "Weniger anzeigen" at bounding box center [97, 154] width 174 height 15
click at [118, 99] on figure "Inhaftierungsdokumente > Lager und Ghettos > Konzentrationslager [GEOGRAPHIC_DA…" at bounding box center [108, 102] width 117 height 8
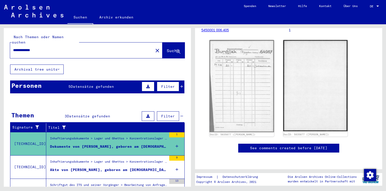
click at [16, 48] on input "**********" at bounding box center [81, 50] width 137 height 5
type input "**********"
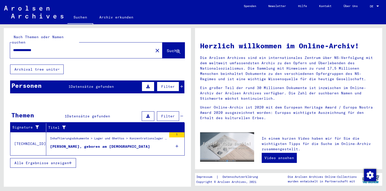
click at [69, 136] on div "Inhaftierungsdokumente > Lager und Ghettos > Konzentrationslager [GEOGRAPHIC_DA…" at bounding box center [108, 139] width 117 height 7
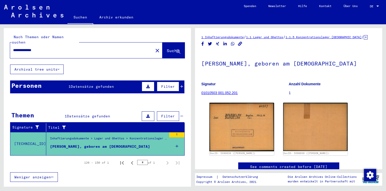
click at [134, 81] on div "Personen 1 Datensätze gefunden Filter" at bounding box center [97, 86] width 174 height 13
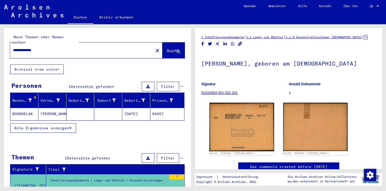
click at [95, 108] on mat-cell at bounding box center [108, 114] width 28 height 12
